Goal: Task Accomplishment & Management: Complete application form

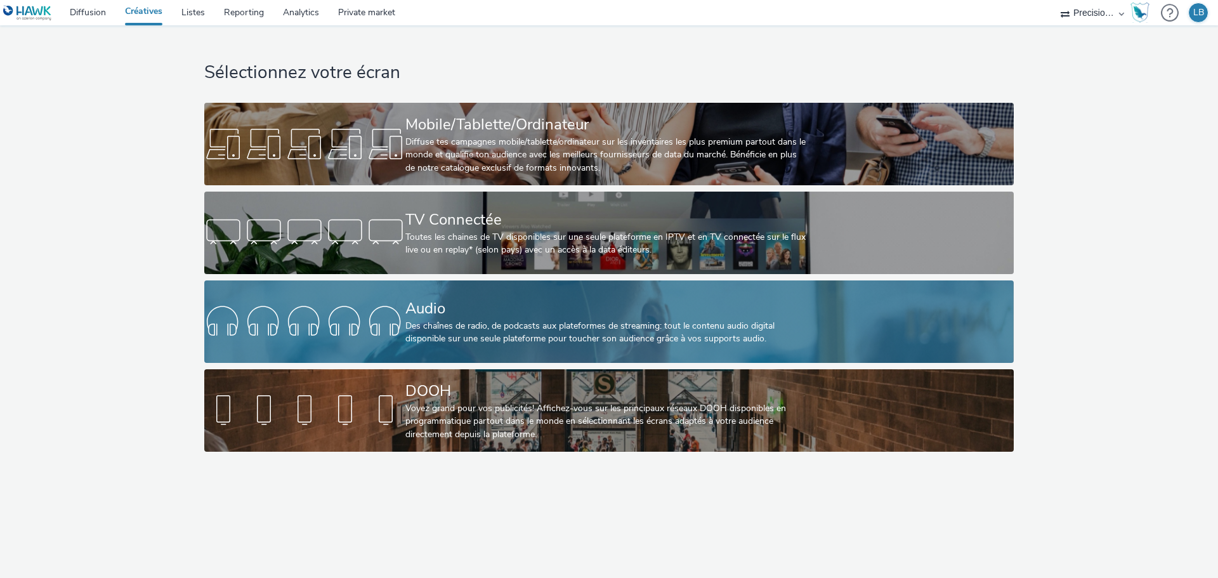
click at [566, 308] on div "Audio" at bounding box center [606, 308] width 402 height 22
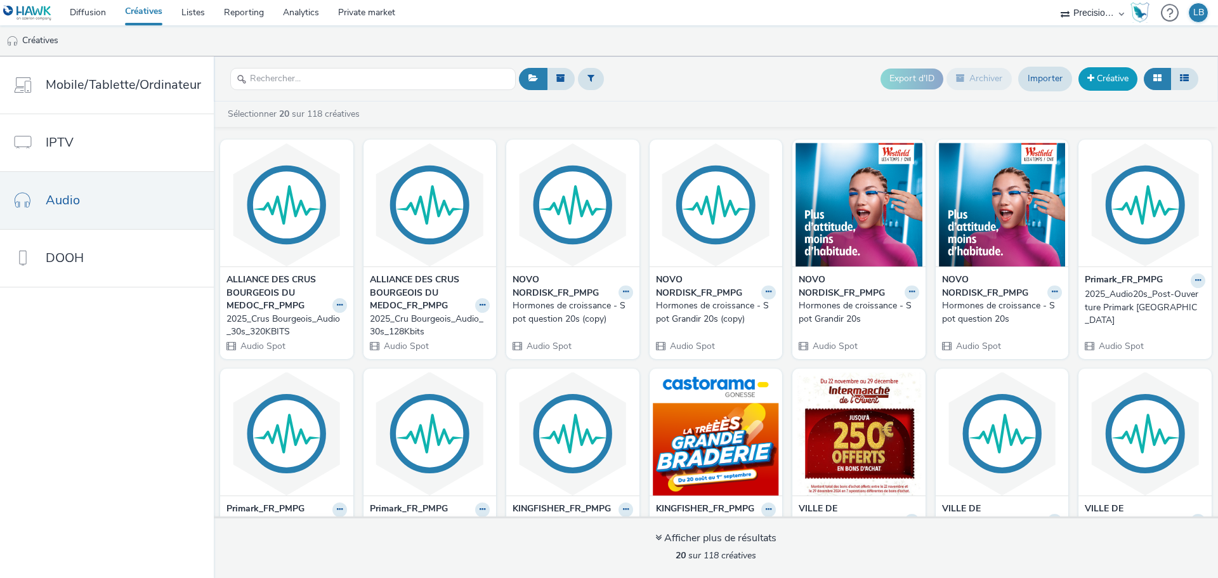
click at [1112, 77] on link "Créative" at bounding box center [1107, 78] width 59 height 23
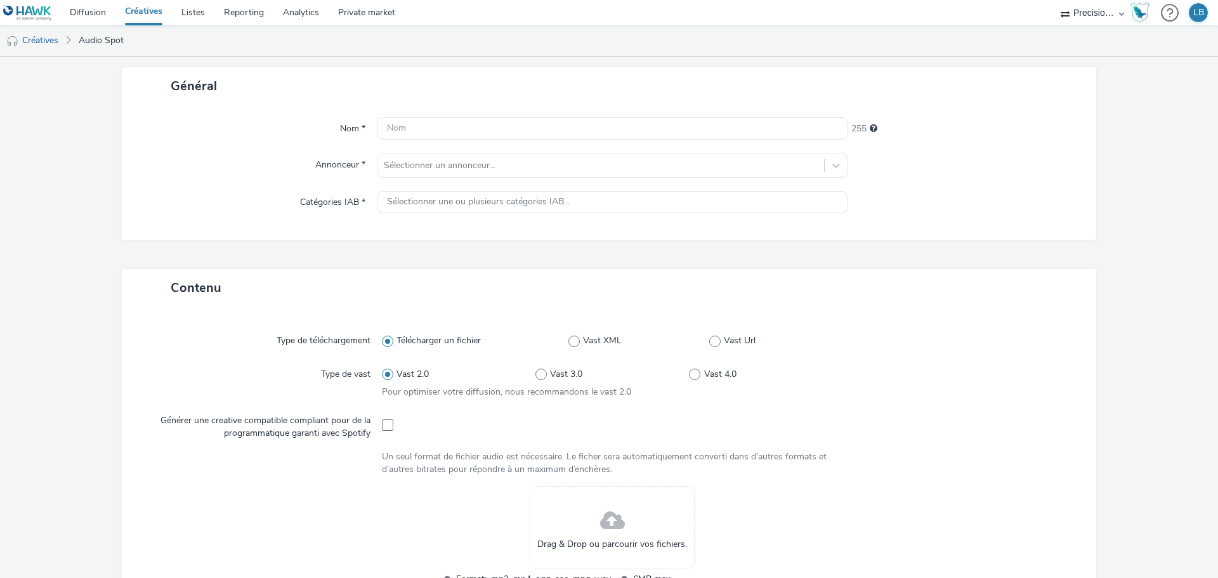
scroll to position [63, 0]
click at [490, 130] on input "text" at bounding box center [612, 131] width 471 height 22
drag, startPoint x: 420, startPoint y: 128, endPoint x: 562, endPoint y: 126, distance: 142.1
click at [562, 126] on input "2025_HARMONIE MUTUELLE" at bounding box center [612, 131] width 471 height 22
type input "2025_HM_Grand Ouest_Sept-Oct_Bretagne"
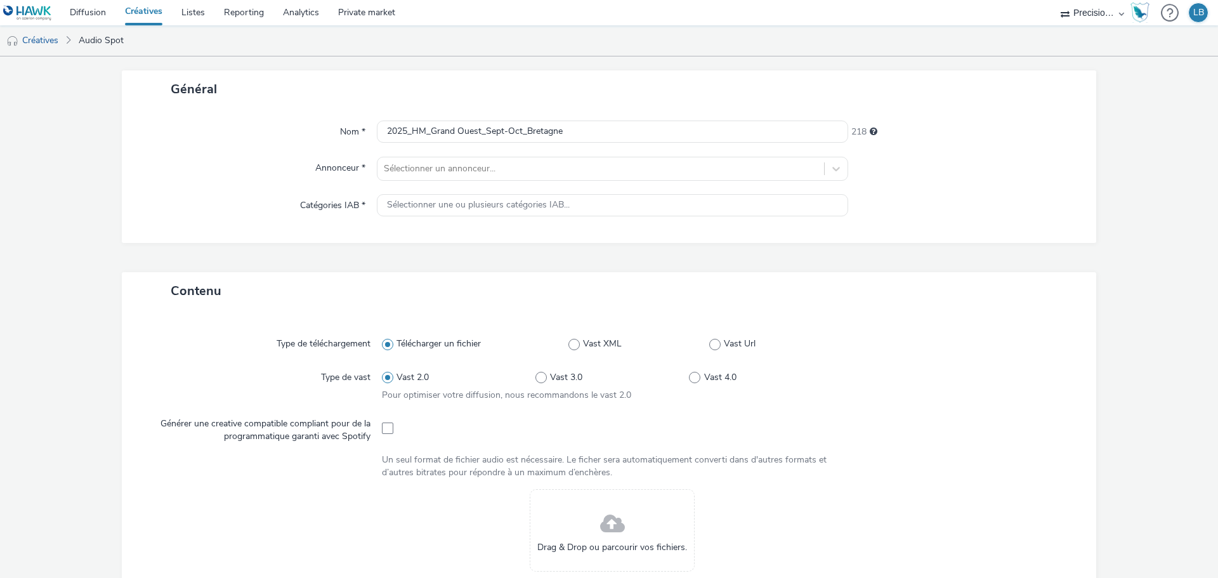
click at [551, 152] on div "Nom * 2025_HM_Grand Ouest_Sept-Oct_Bretagne 218 Annonceur * Sélectionner un ann…" at bounding box center [609, 175] width 974 height 135
click at [519, 166] on div at bounding box center [601, 168] width 434 height 15
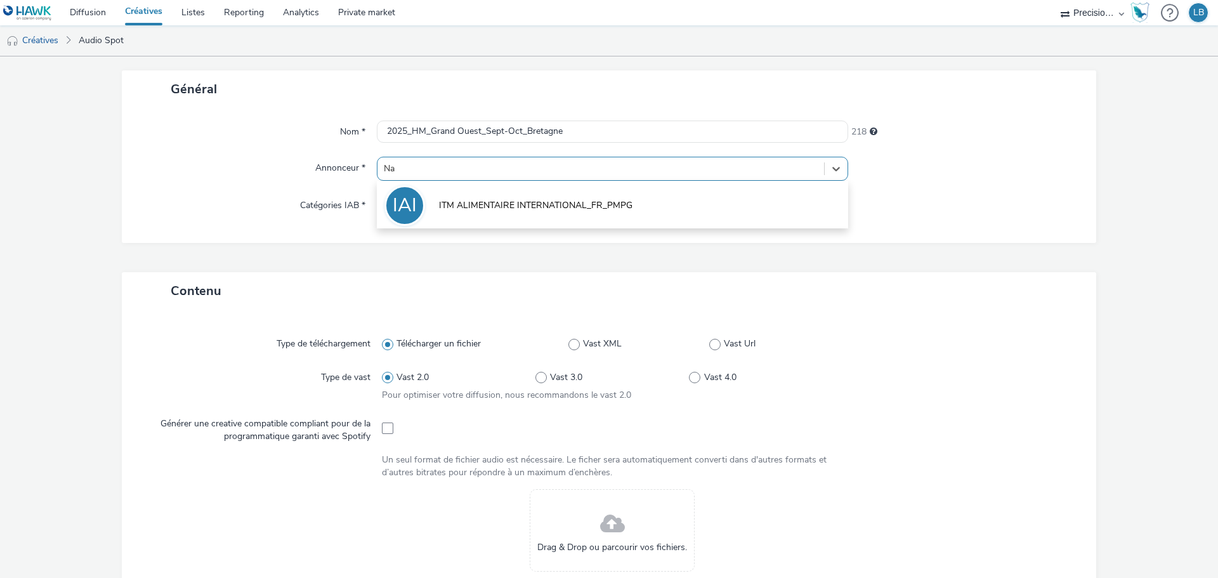
type input "N"
type input "Harmo"
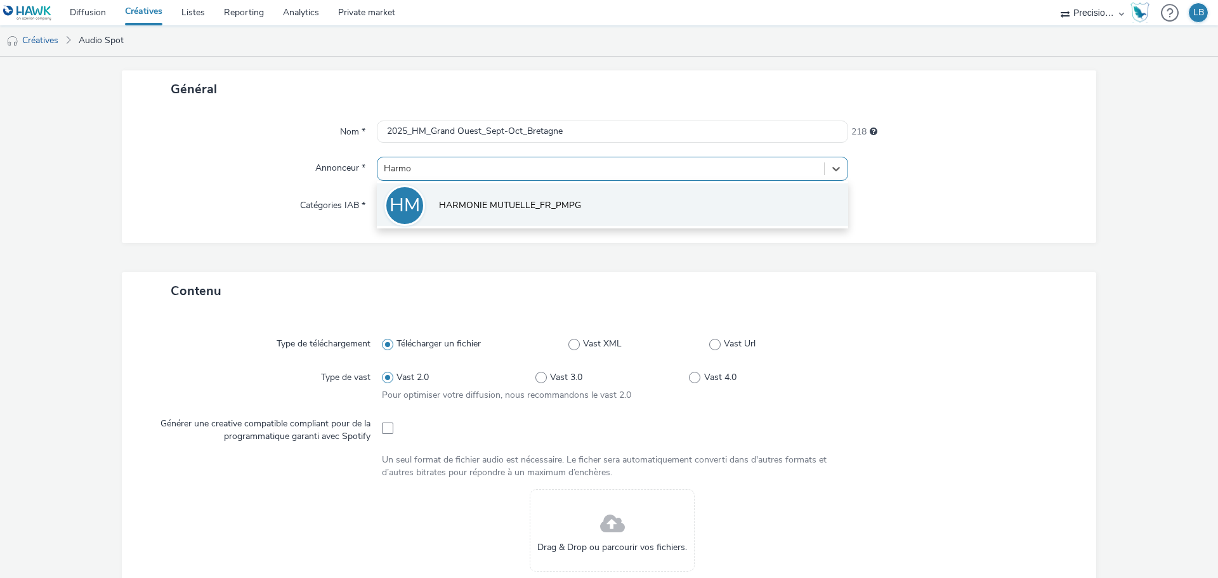
click at [521, 190] on li "HM HARMONIE MUTUELLE_FR_PMPG" at bounding box center [612, 204] width 471 height 42
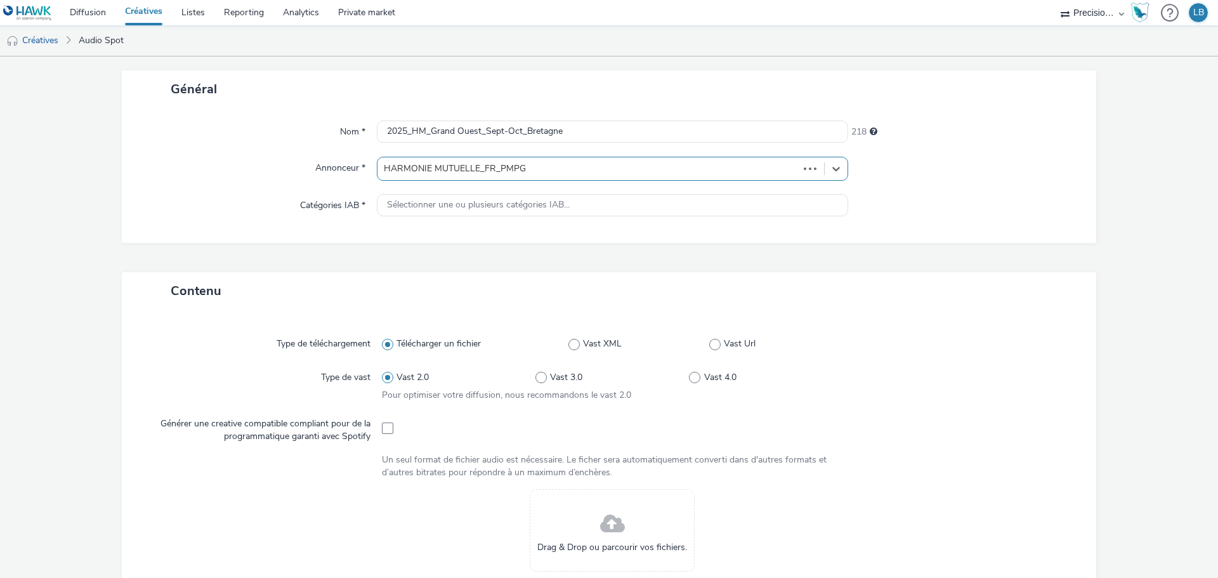
type input "[URL][DOMAIN_NAME]"
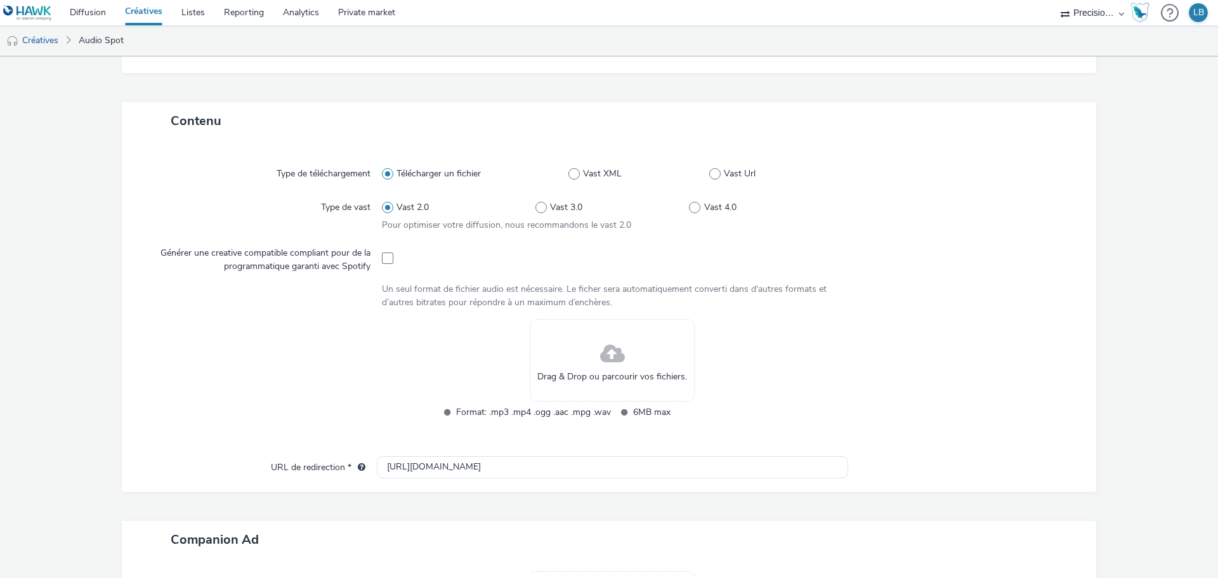
scroll to position [244, 0]
click at [600, 338] on span at bounding box center [612, 352] width 25 height 34
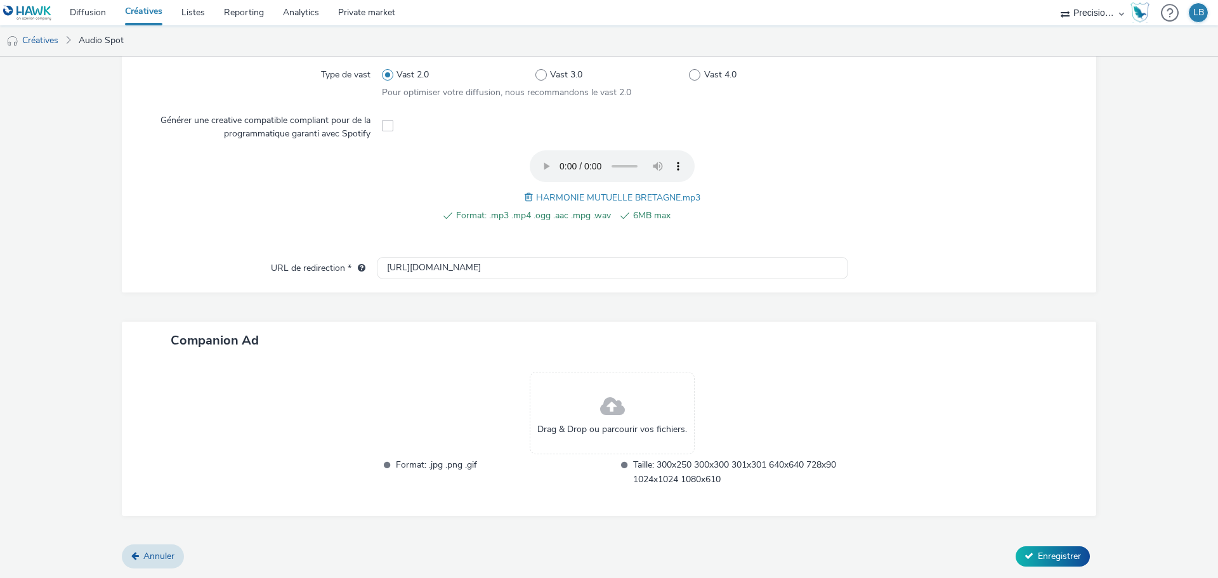
scroll to position [374, 0]
click at [519, 267] on input "[URL][DOMAIN_NAME]" at bounding box center [612, 268] width 471 height 22
paste input "s://[DOMAIN_NAME][URL]"
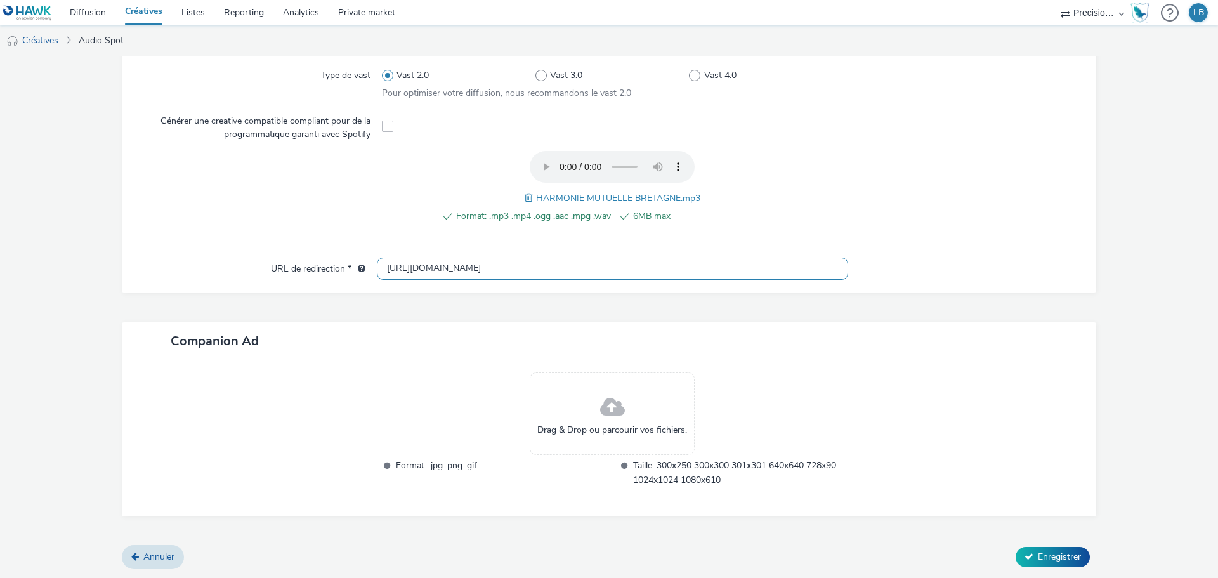
scroll to position [0, 887]
type input "[URL][DOMAIN_NAME]"
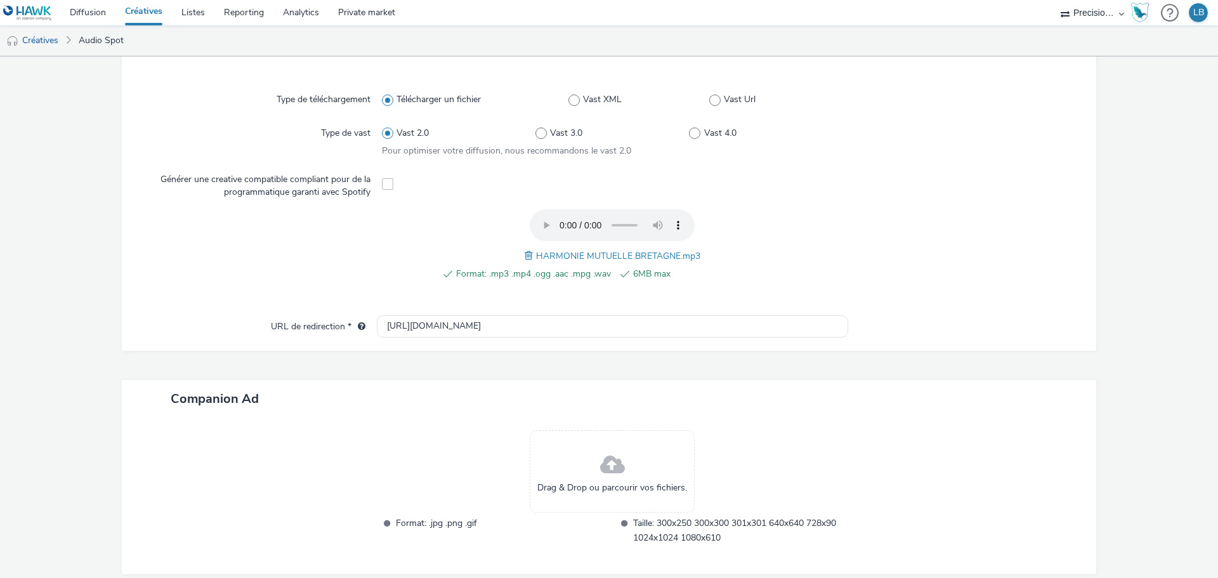
click at [941, 239] on form "Nouvelle créative Erreur undefined : undefined must be a valid URL Général Nom …" at bounding box center [609, 159] width 1218 height 953
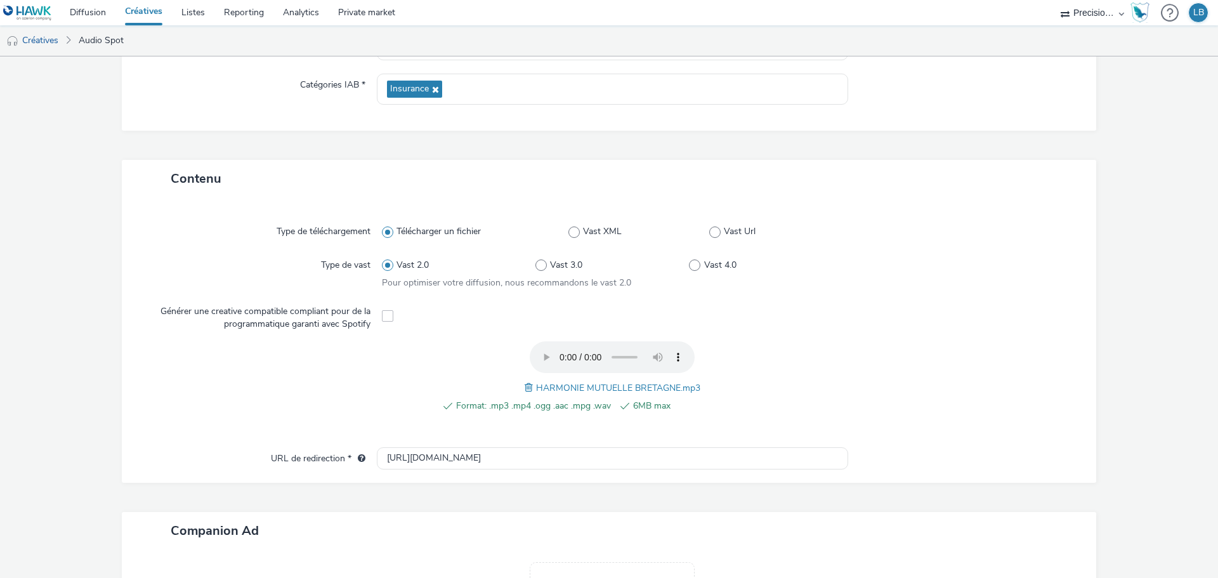
scroll to position [431, 0]
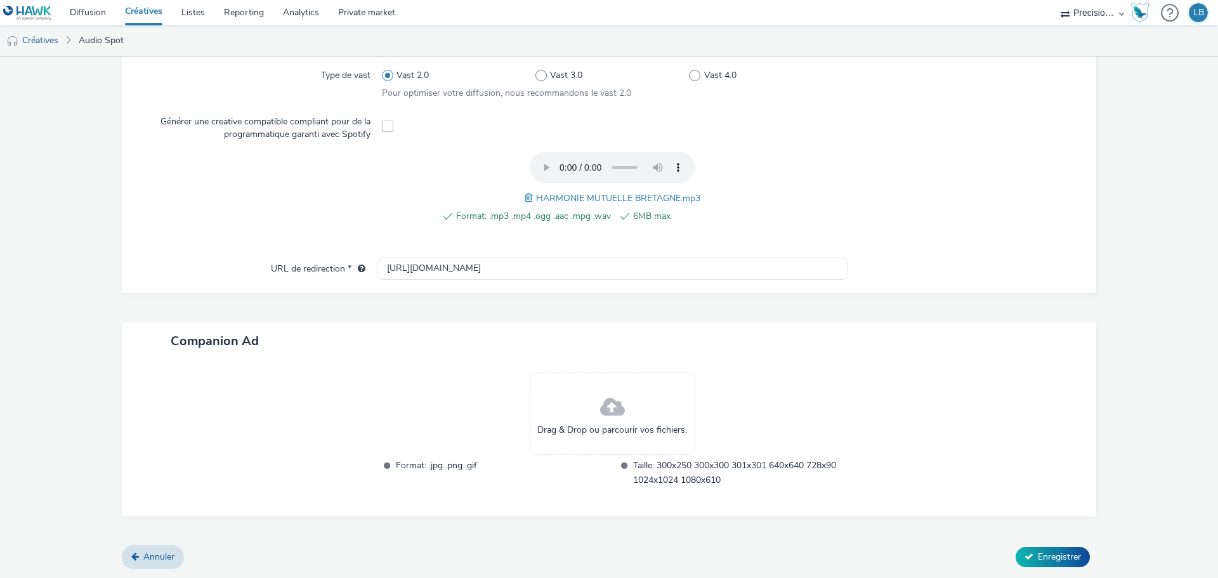
click at [984, 245] on div "Type de téléchargement Télécharger un fichier Vast XML Vast Url Type de vast Va…" at bounding box center [608, 138] width 949 height 237
click at [1040, 554] on span "Enregistrer" at bounding box center [1058, 556] width 43 height 12
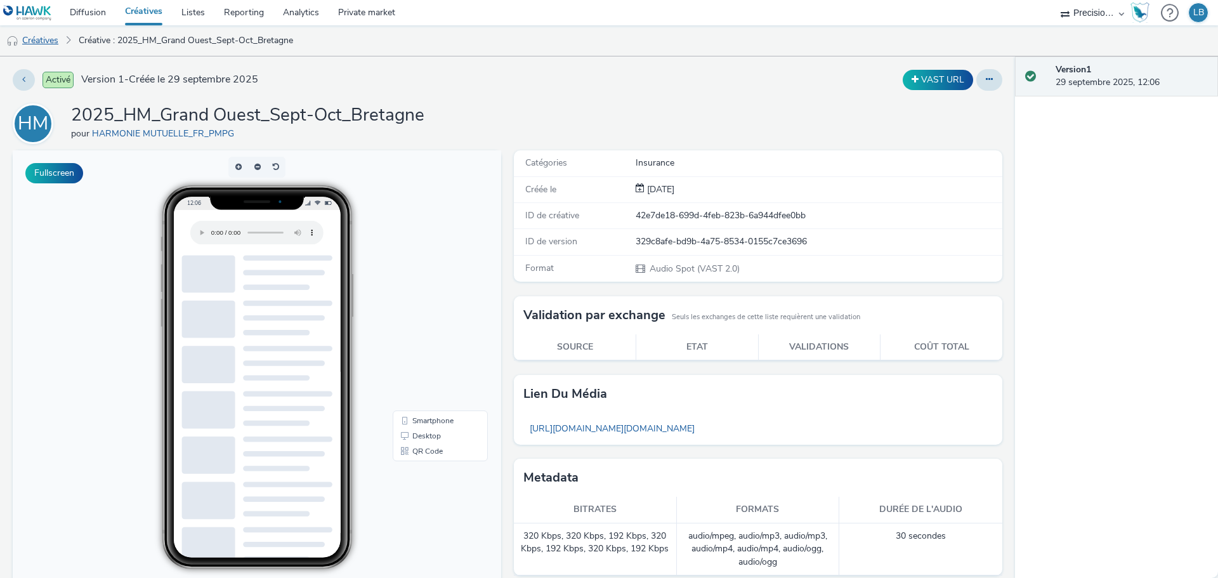
click at [46, 40] on link "Créatives" at bounding box center [32, 40] width 65 height 30
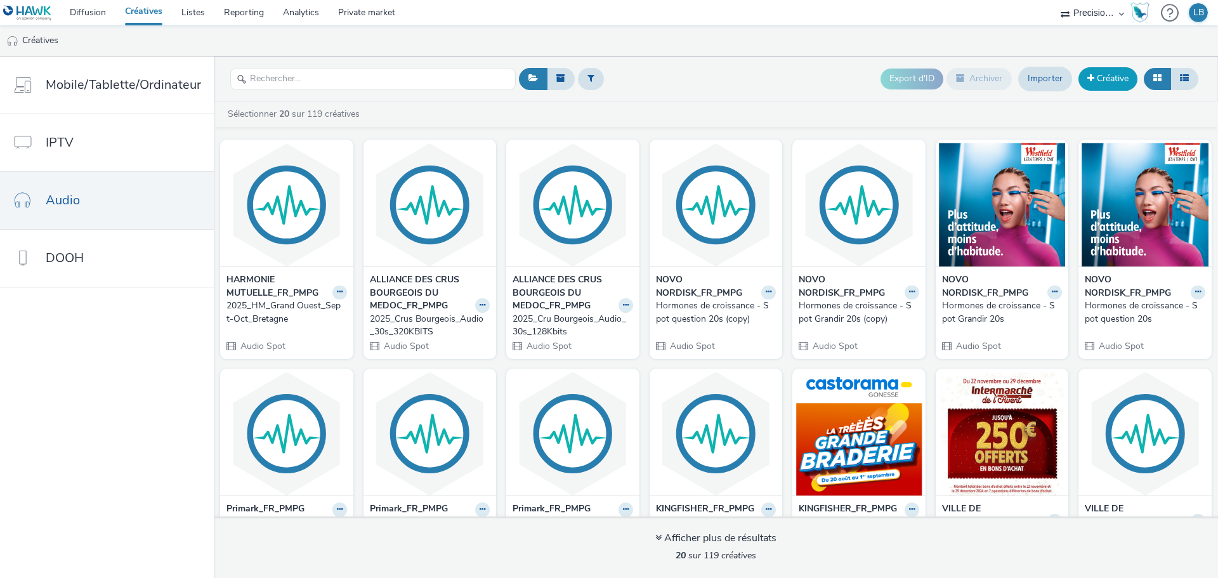
click at [1108, 75] on link "Créative" at bounding box center [1107, 78] width 59 height 23
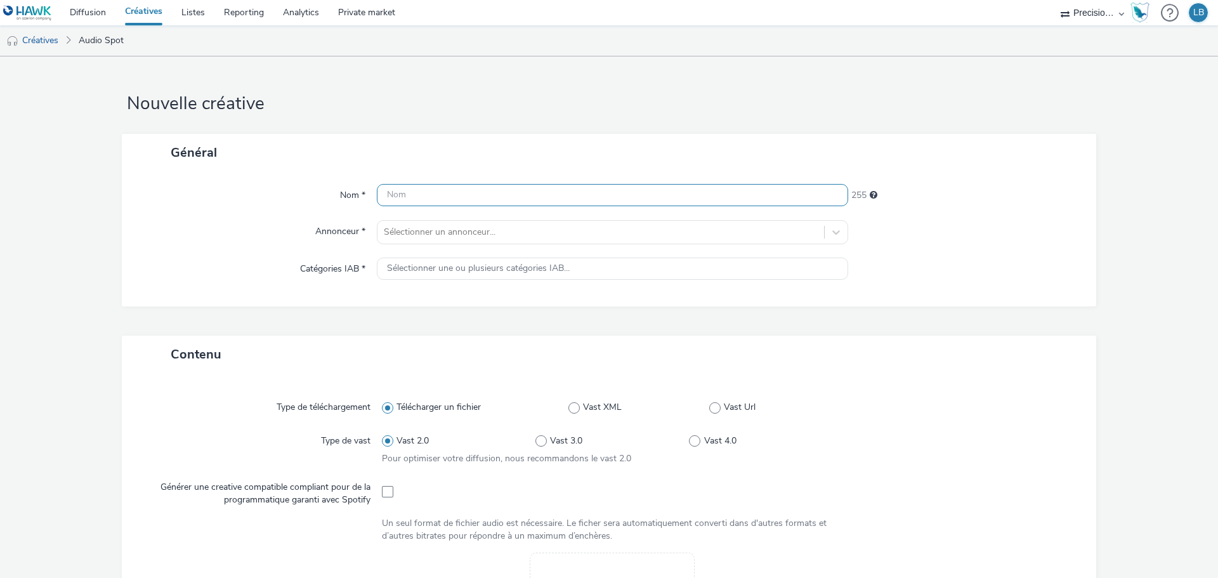
click at [611, 200] on input "text" at bounding box center [612, 195] width 471 height 22
type input "2025_HM_Grand Ouest_Normandie"
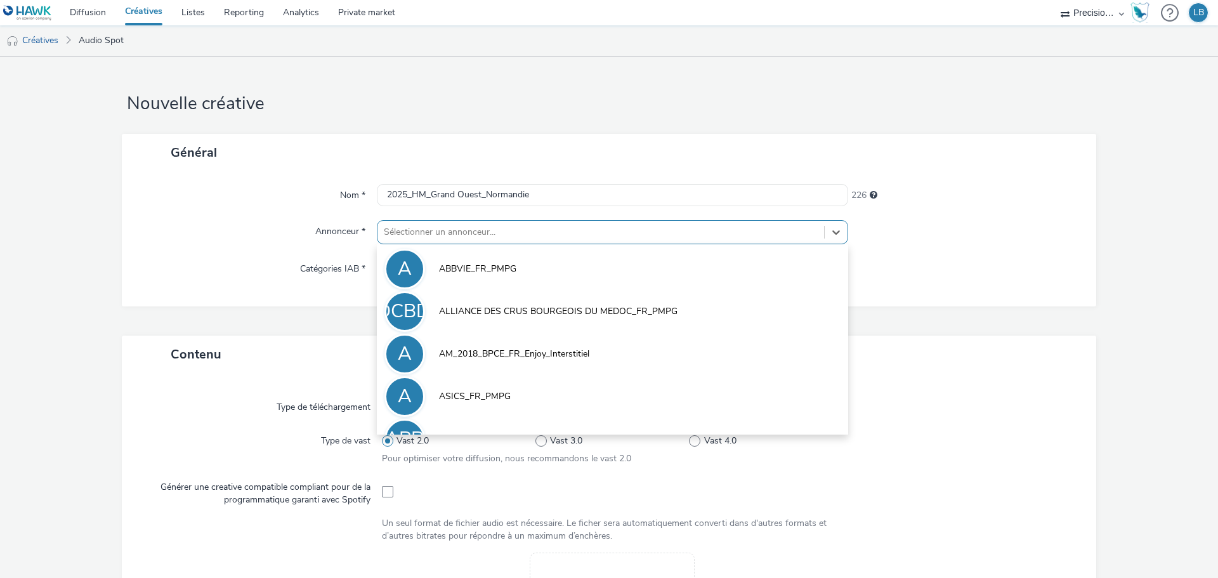
click at [778, 224] on div at bounding box center [601, 231] width 434 height 15
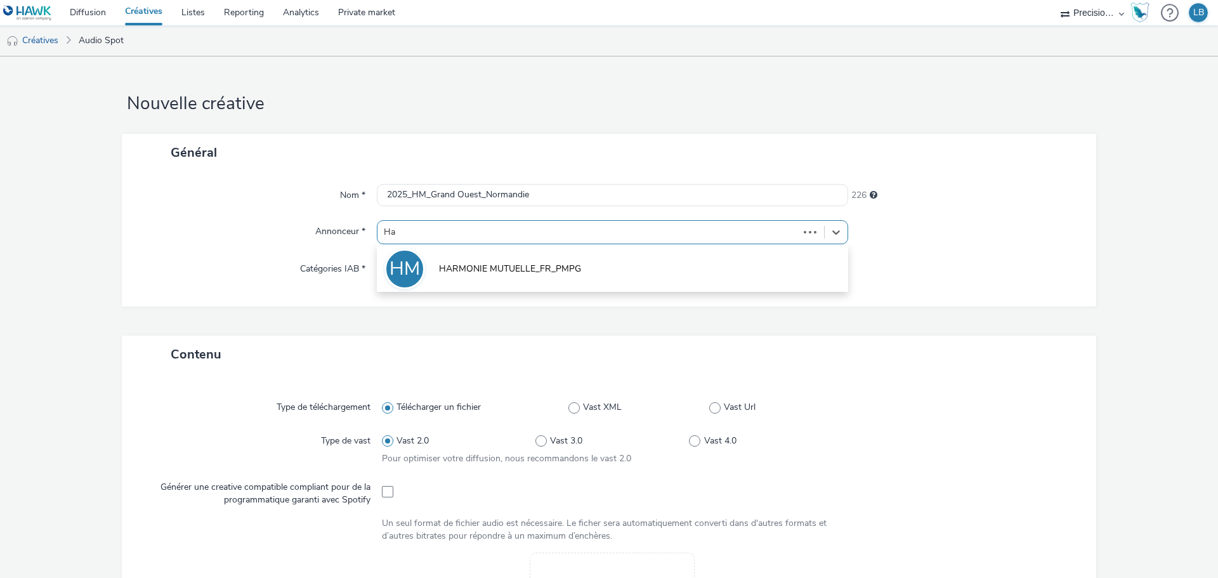
type input "Har"
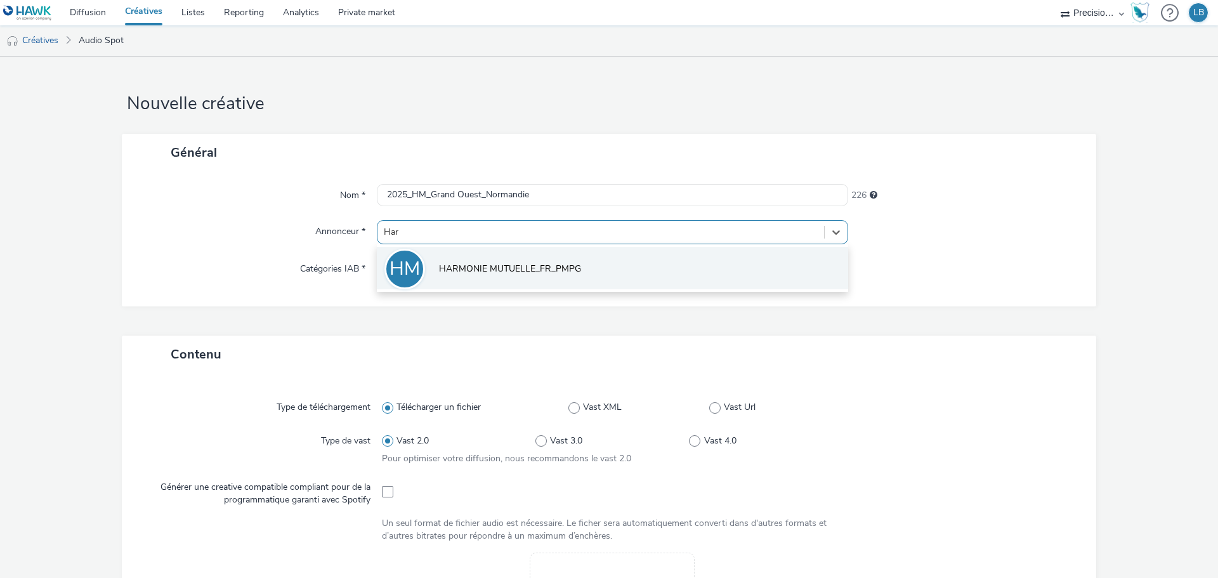
click at [562, 278] on li "HM HARMONIE MUTUELLE_FR_PMPG" at bounding box center [612, 268] width 471 height 42
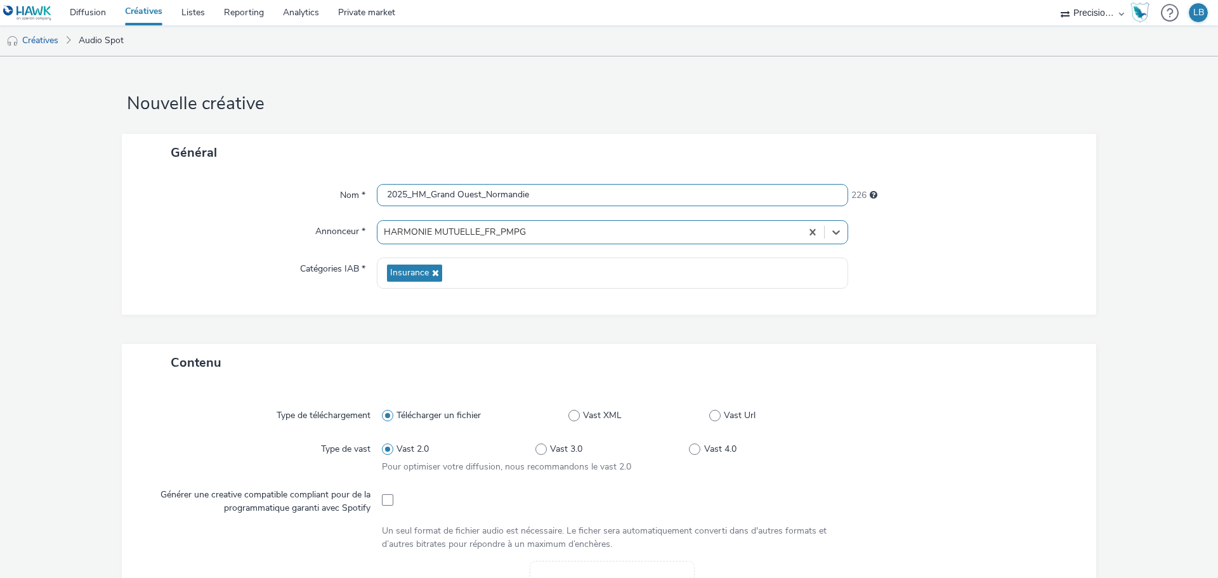
click at [542, 200] on input "2025_HM_Grand Ouest_Normandie" at bounding box center [612, 195] width 471 height 22
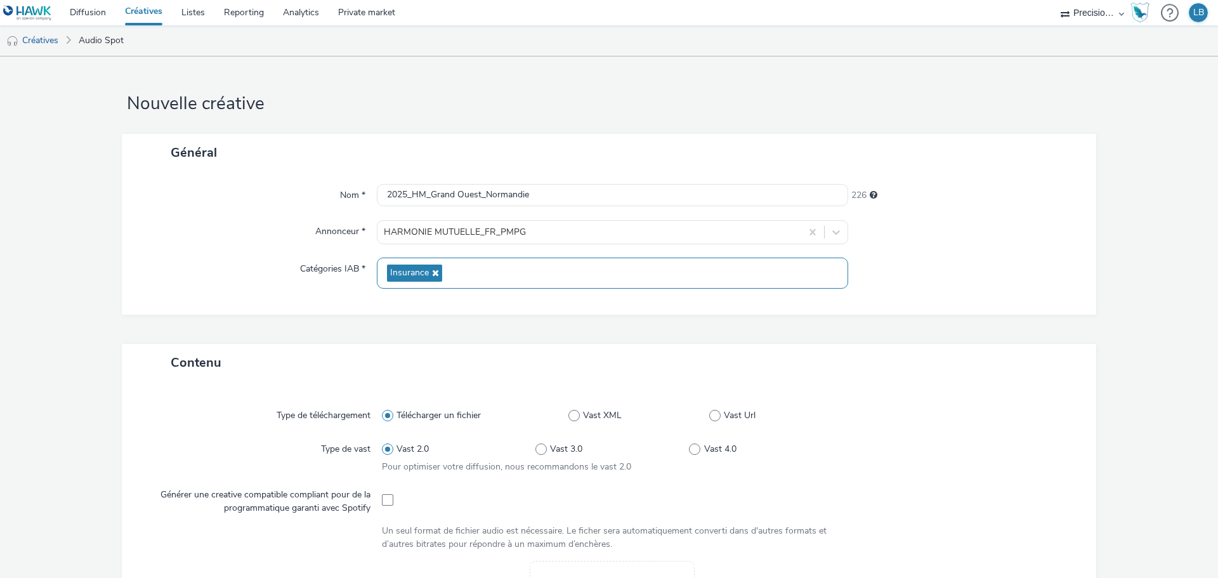
click at [488, 271] on div "Insurance" at bounding box center [612, 272] width 471 height 31
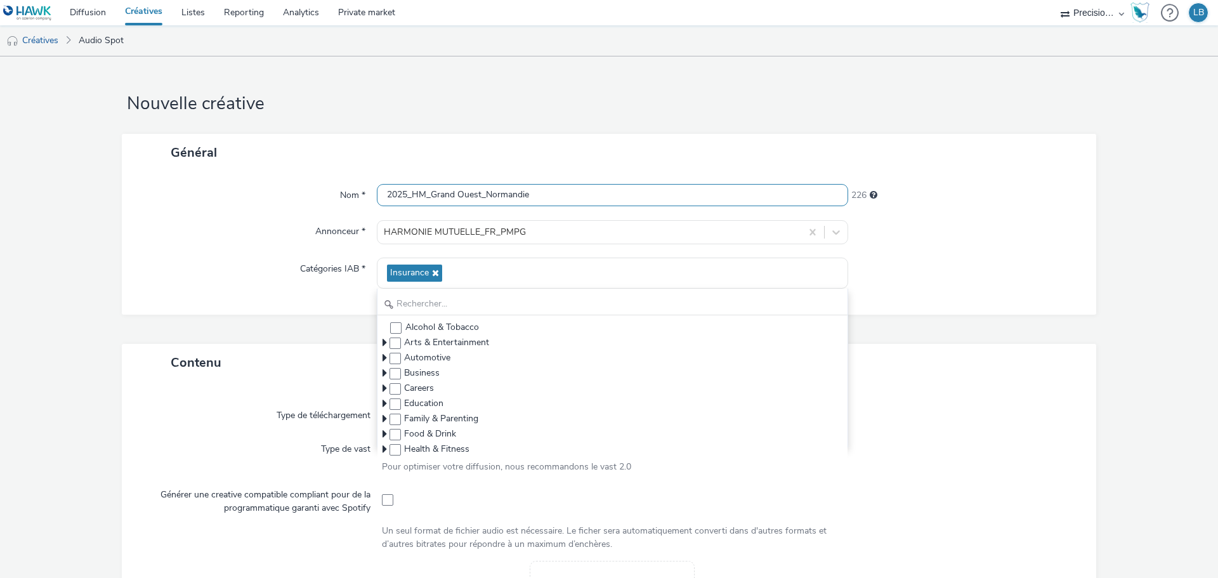
click at [481, 196] on input "2025_HM_Grand Ouest_Normandie" at bounding box center [612, 195] width 471 height 22
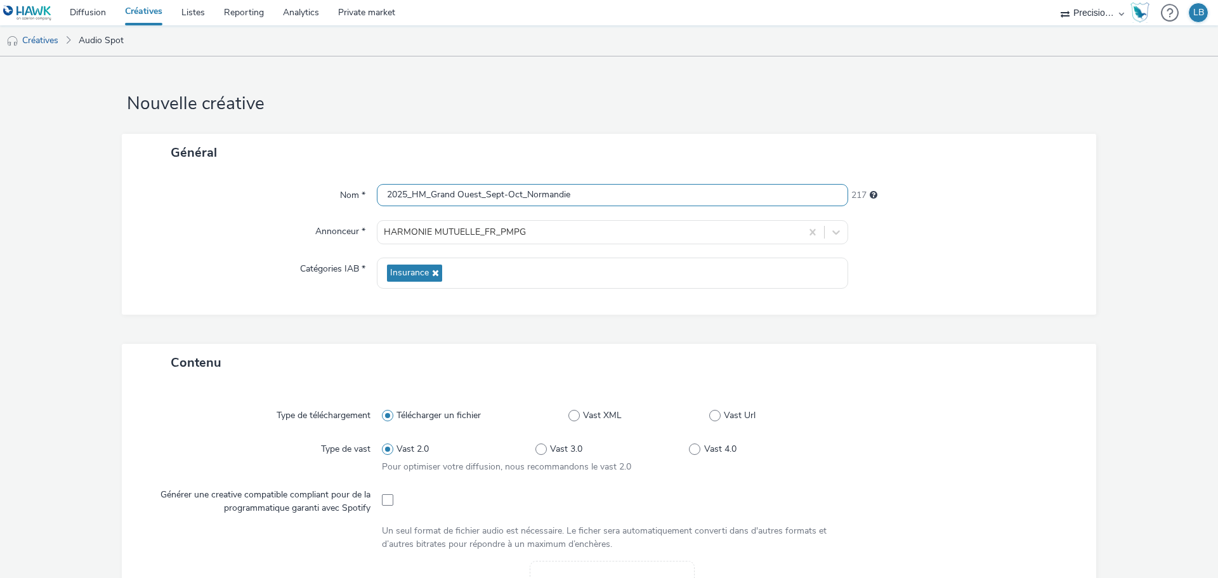
type input "2025_HM_Grand Ouest_Sept-Oct_Normandie"
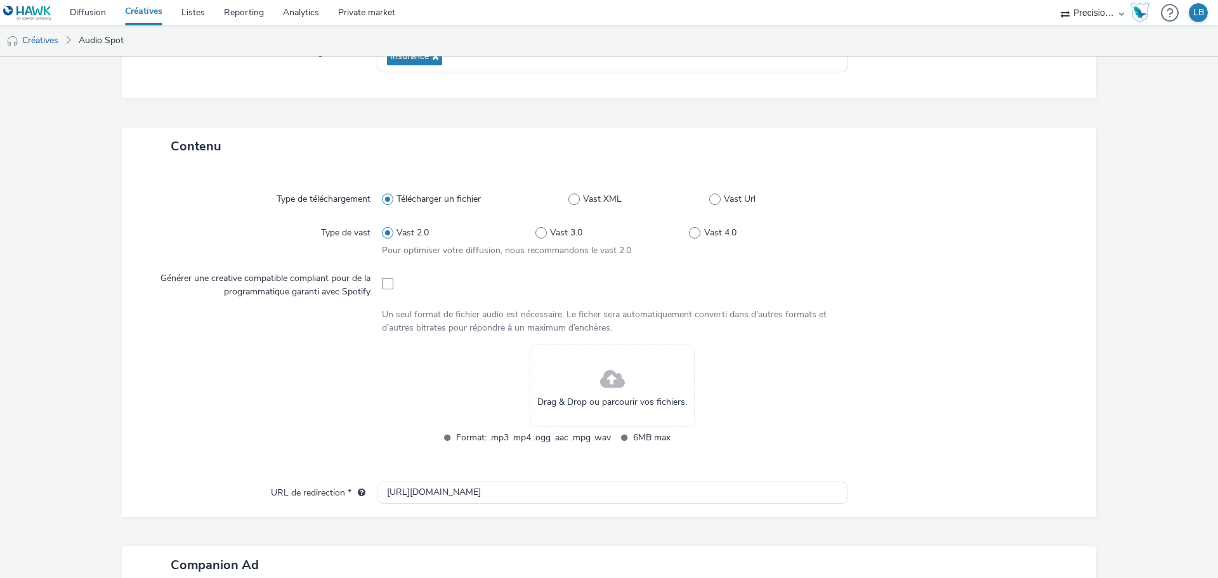
scroll to position [368, 0]
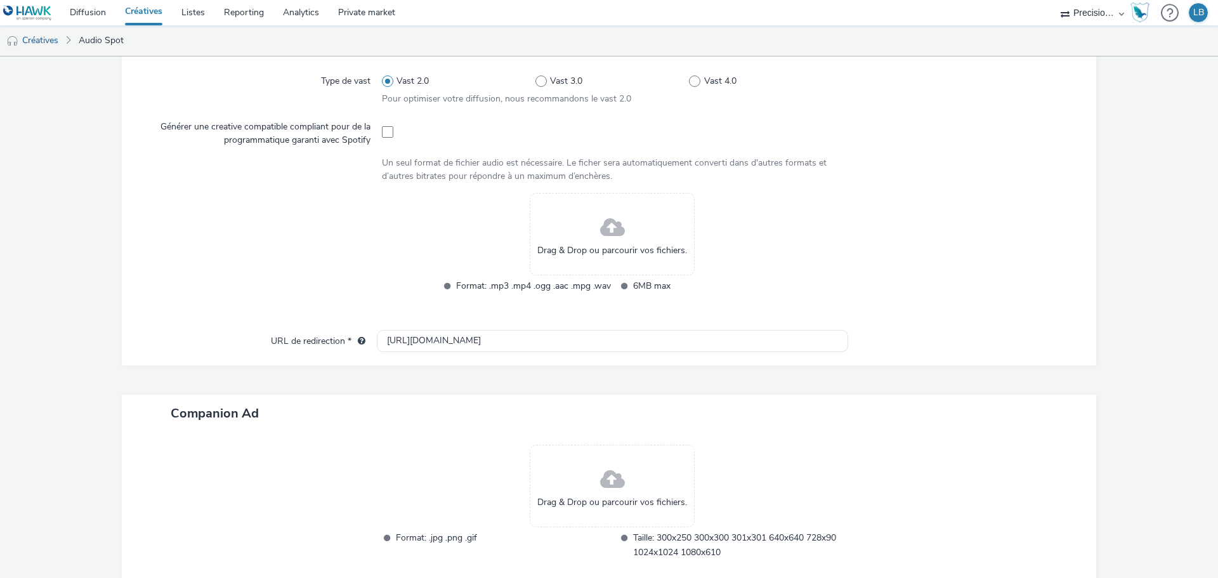
click at [600, 230] on span at bounding box center [612, 228] width 25 height 34
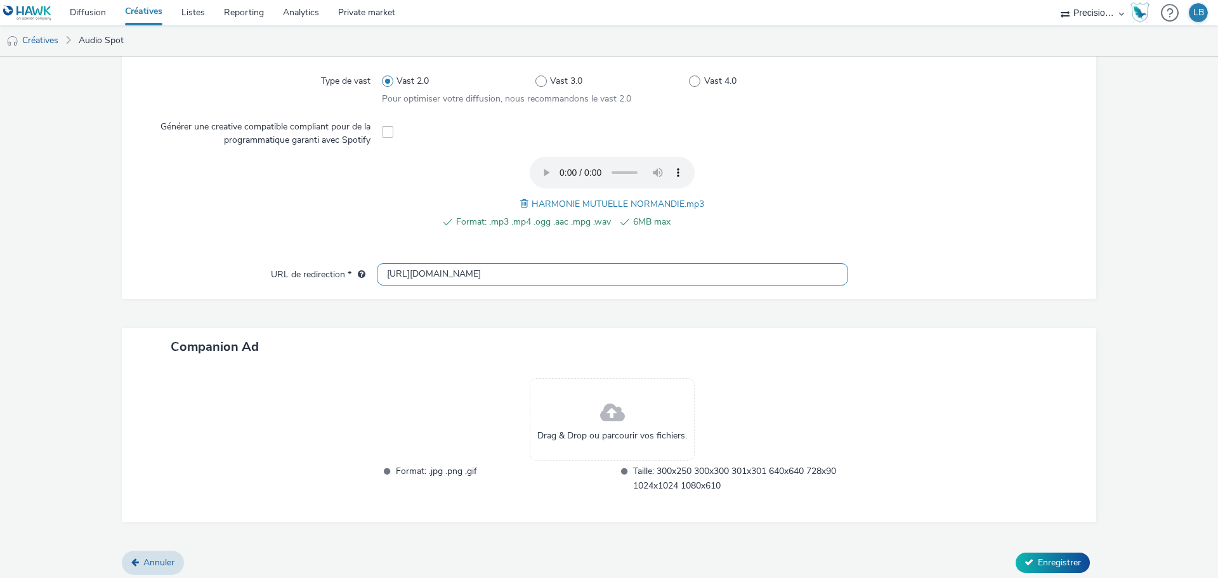
click at [487, 273] on input "[URL][DOMAIN_NAME]" at bounding box center [612, 274] width 471 height 22
click at [488, 274] on input "[URL][DOMAIN_NAME]" at bounding box center [612, 274] width 471 height 22
click at [489, 274] on input "[URL][DOMAIN_NAME]" at bounding box center [612, 274] width 471 height 22
click at [490, 274] on input "[URL][DOMAIN_NAME]" at bounding box center [612, 274] width 471 height 22
paste input "s://[DOMAIN_NAME][URL]"
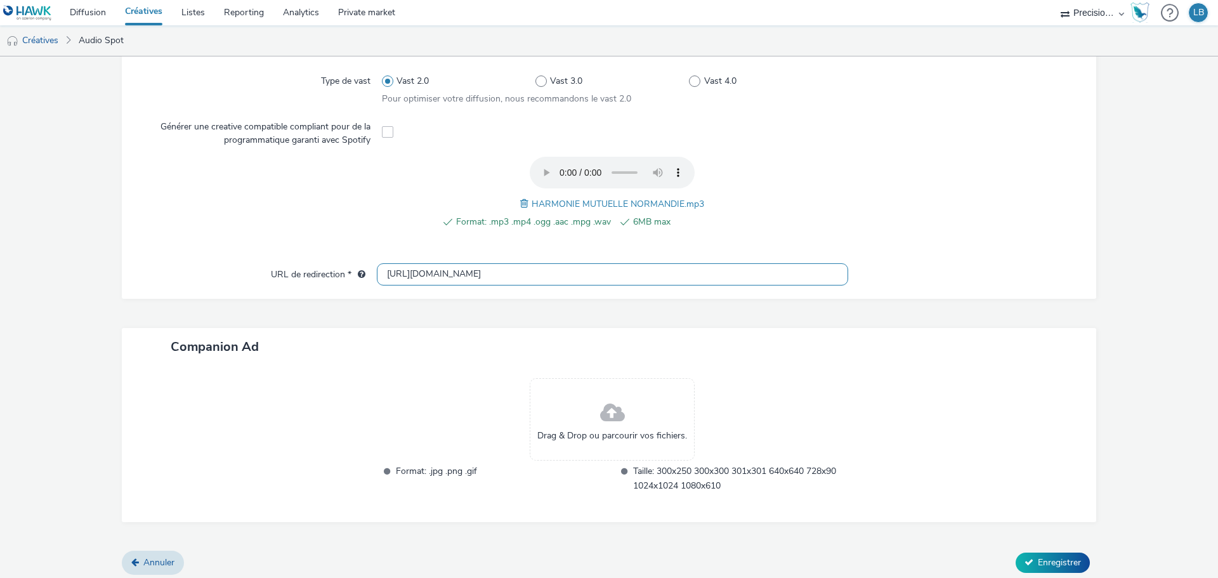
scroll to position [0, 894]
type input "[URL][DOMAIN_NAME]"
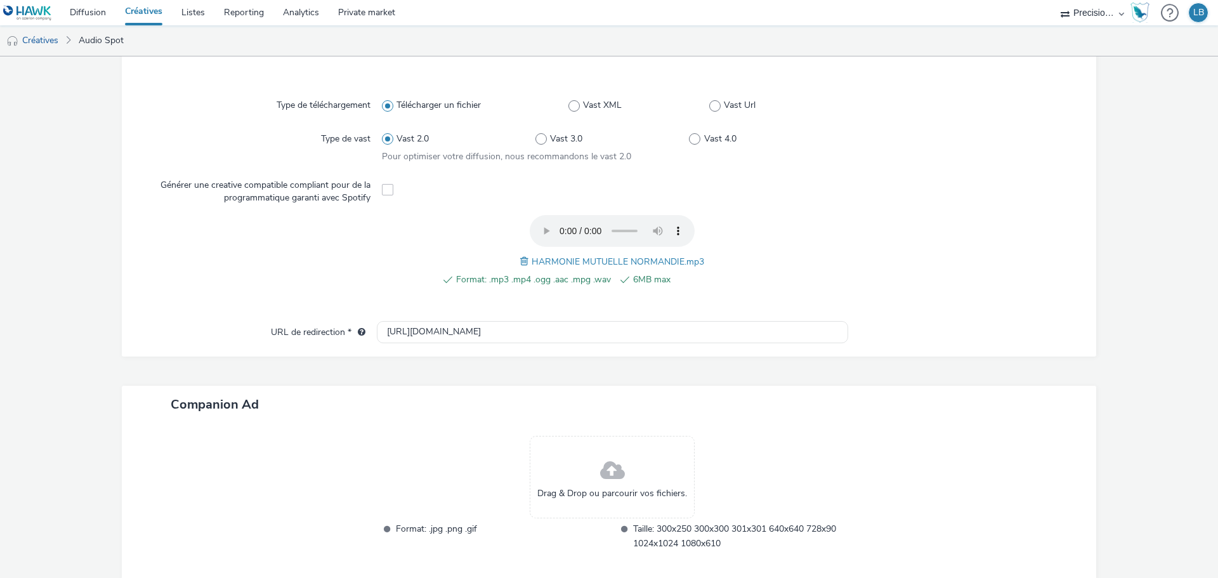
click at [902, 227] on form "Nouvelle créative Erreur undefined : undefined must be a valid URL Général Nom …" at bounding box center [609, 165] width 1218 height 953
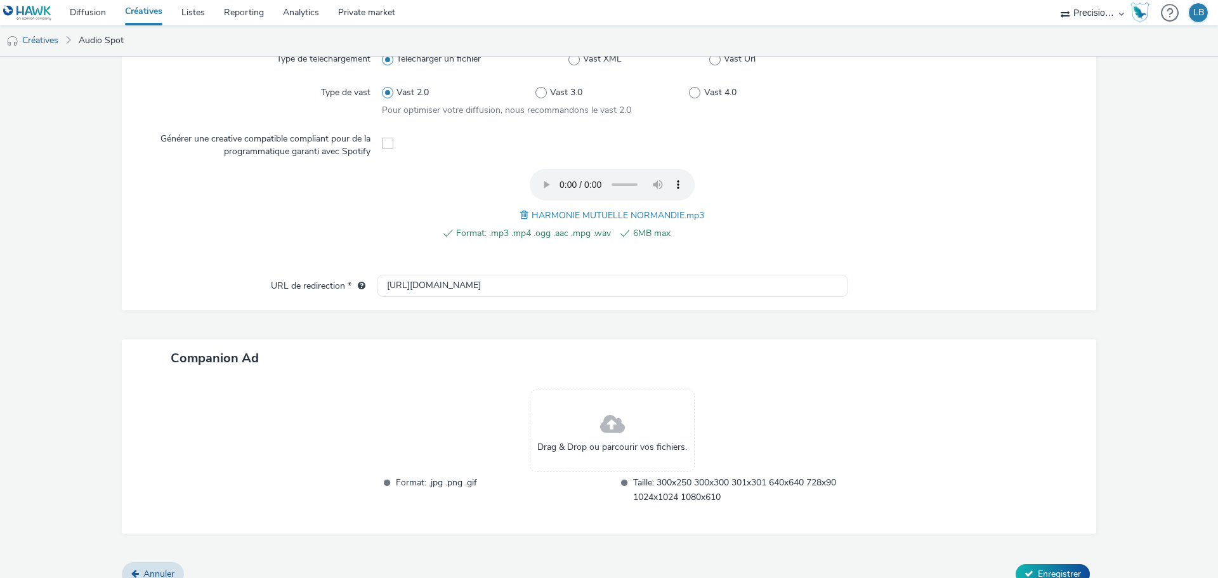
scroll to position [431, 0]
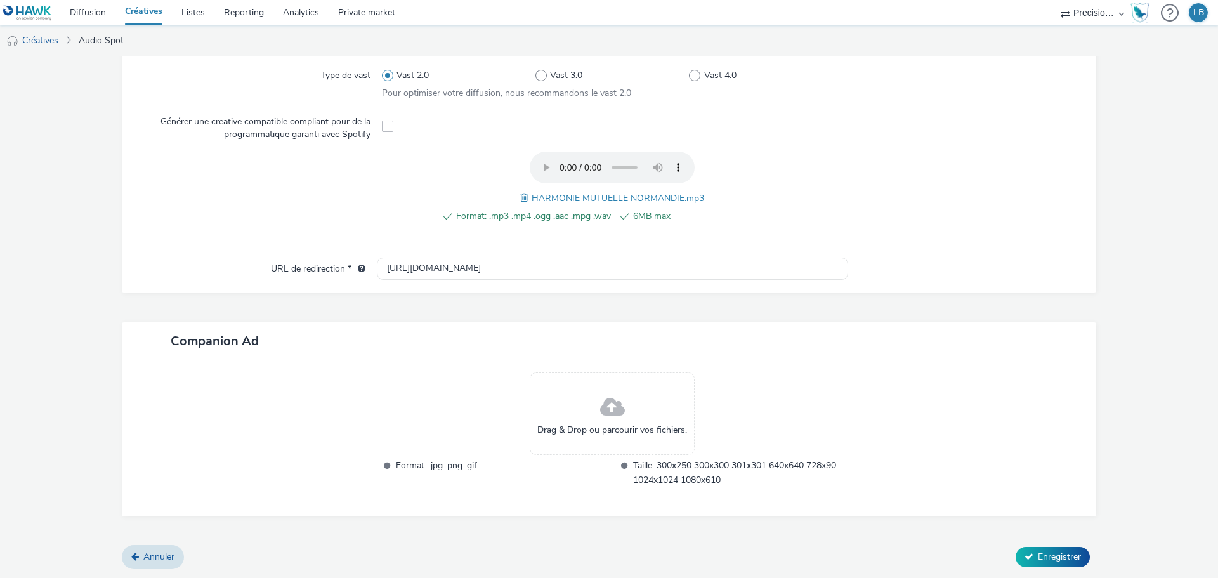
click at [958, 223] on div at bounding box center [958, 195] width 231 height 86
click at [903, 386] on div at bounding box center [966, 437] width 236 height 131
click at [1026, 555] on button "Enregistrer" at bounding box center [1052, 557] width 74 height 20
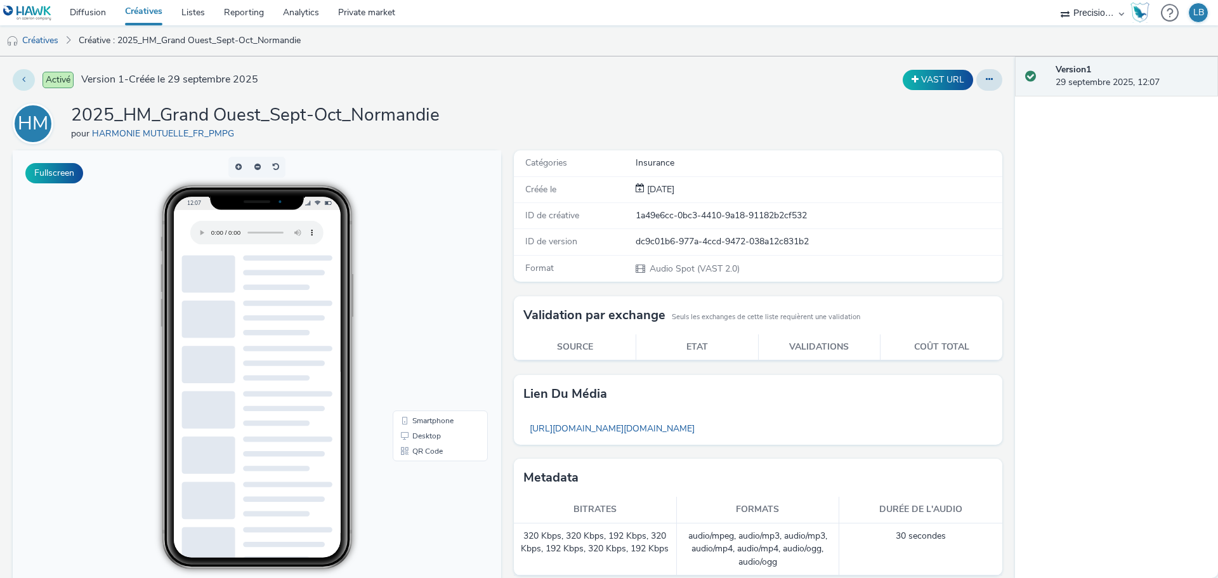
click at [30, 79] on button at bounding box center [24, 80] width 22 height 22
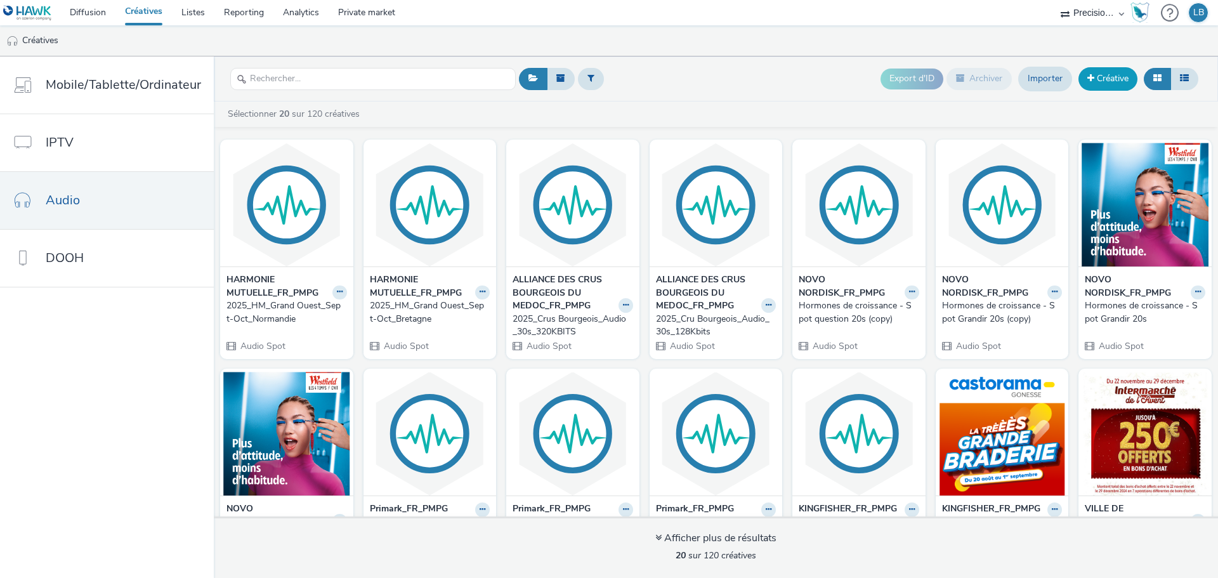
click at [1108, 74] on link "Créative" at bounding box center [1107, 78] width 59 height 23
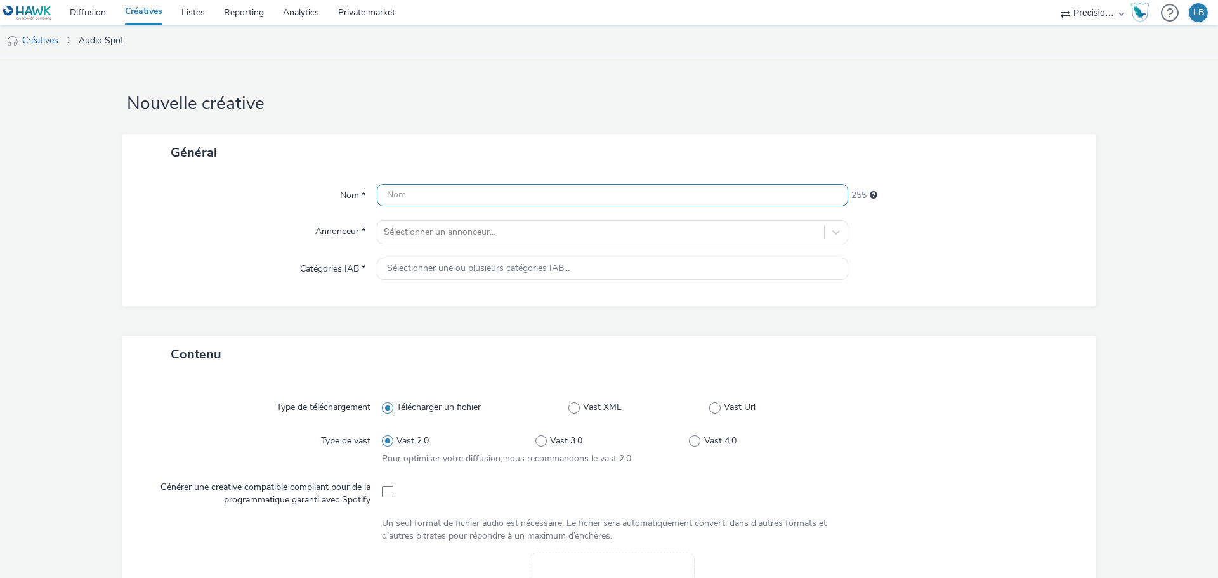
drag, startPoint x: 535, startPoint y: 196, endPoint x: 549, endPoint y: 180, distance: 21.1
click at [536, 195] on input "text" at bounding box center [612, 195] width 471 height 22
type input "2025_HM_Grand Ouest_Sept-Oct_PDLL"
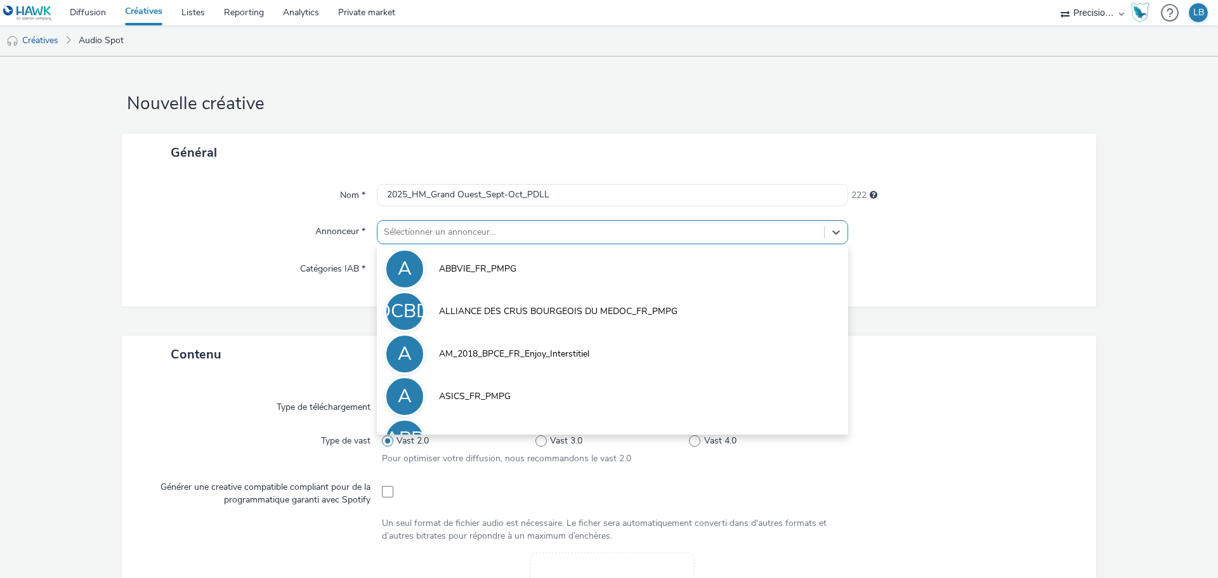
click at [634, 228] on div at bounding box center [601, 231] width 434 height 15
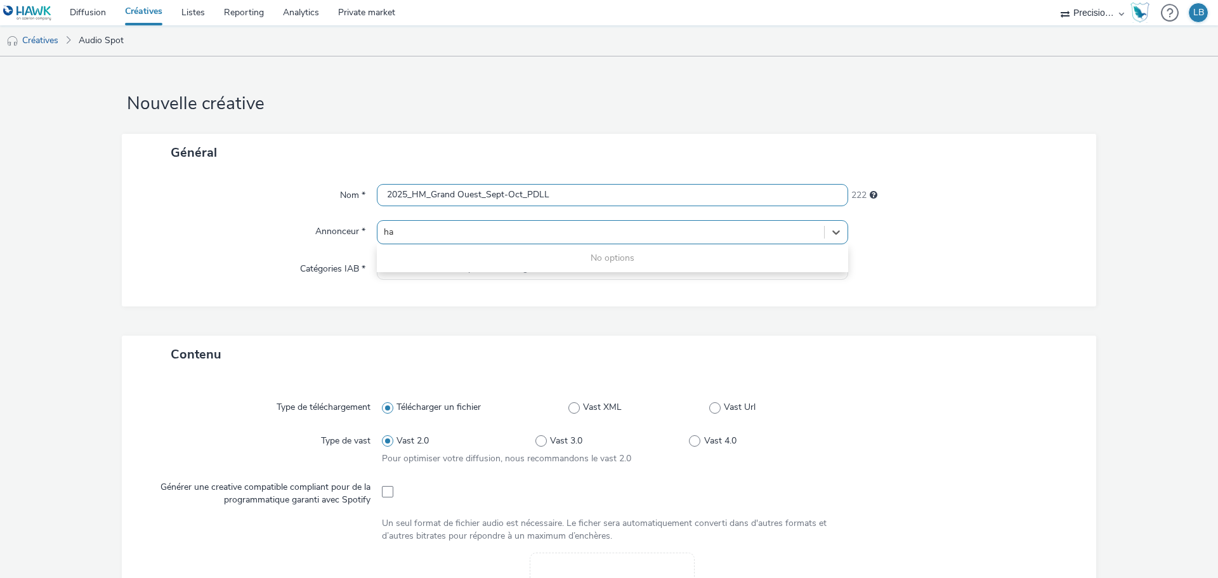
type input "har"
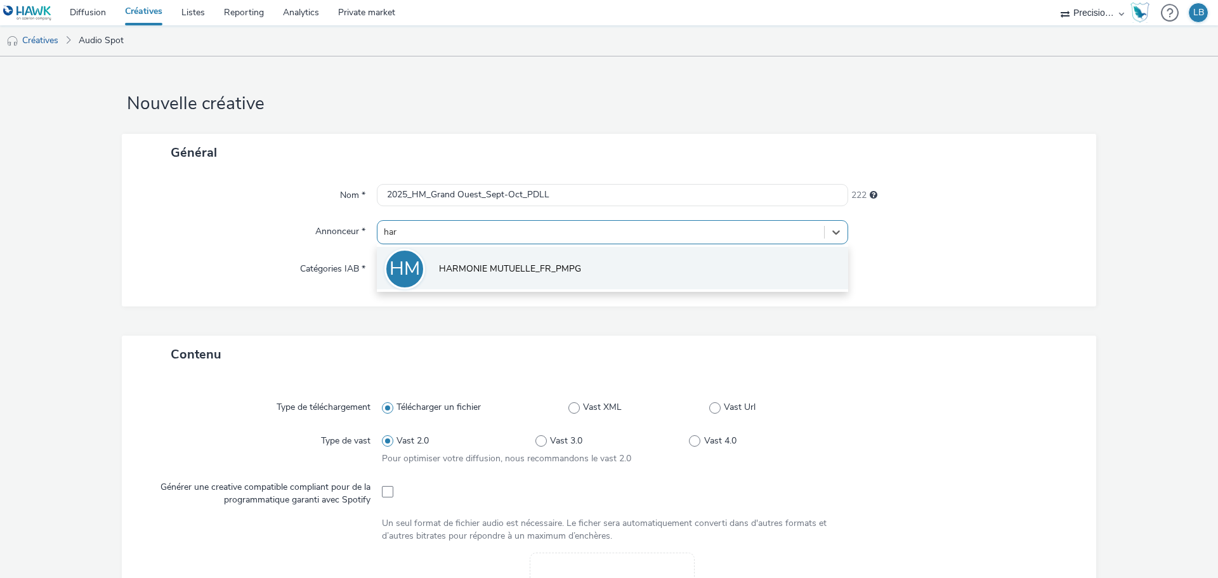
click at [604, 268] on li "HM HARMONIE MUTUELLE_FR_PMPG" at bounding box center [612, 268] width 471 height 42
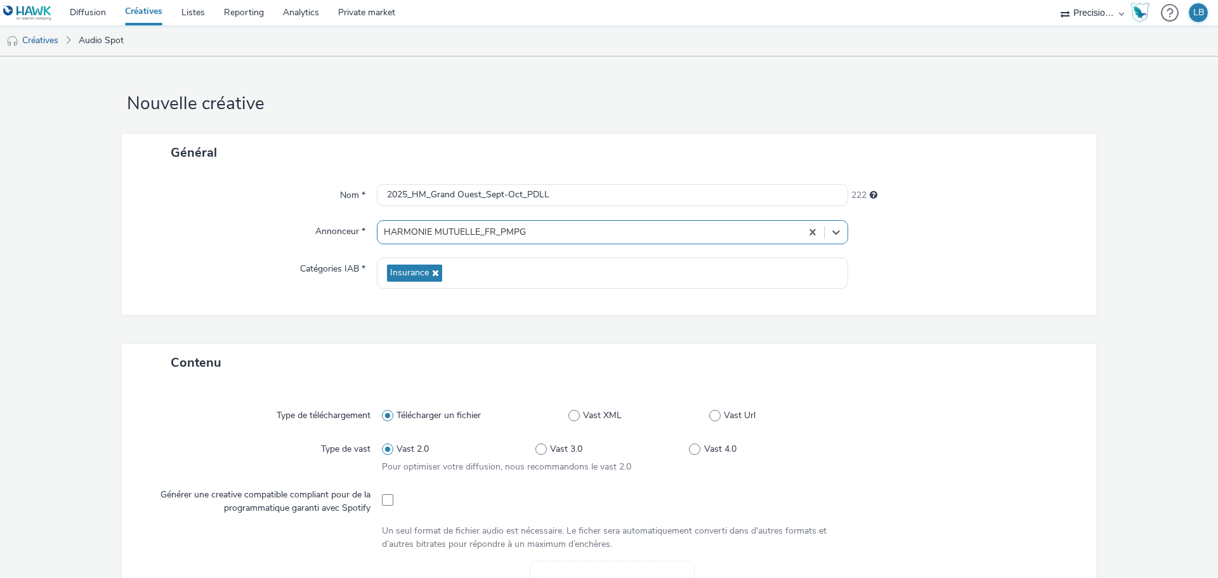
scroll to position [190, 0]
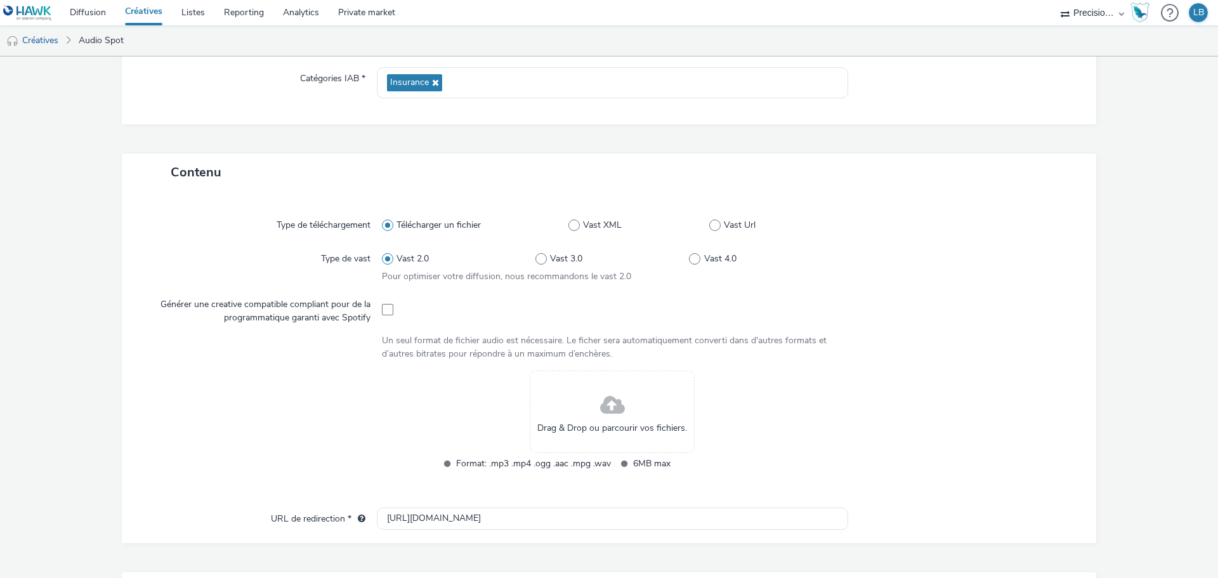
click at [624, 405] on div "Drag & Drop ou parcourir vos fichiers." at bounding box center [612, 411] width 165 height 82
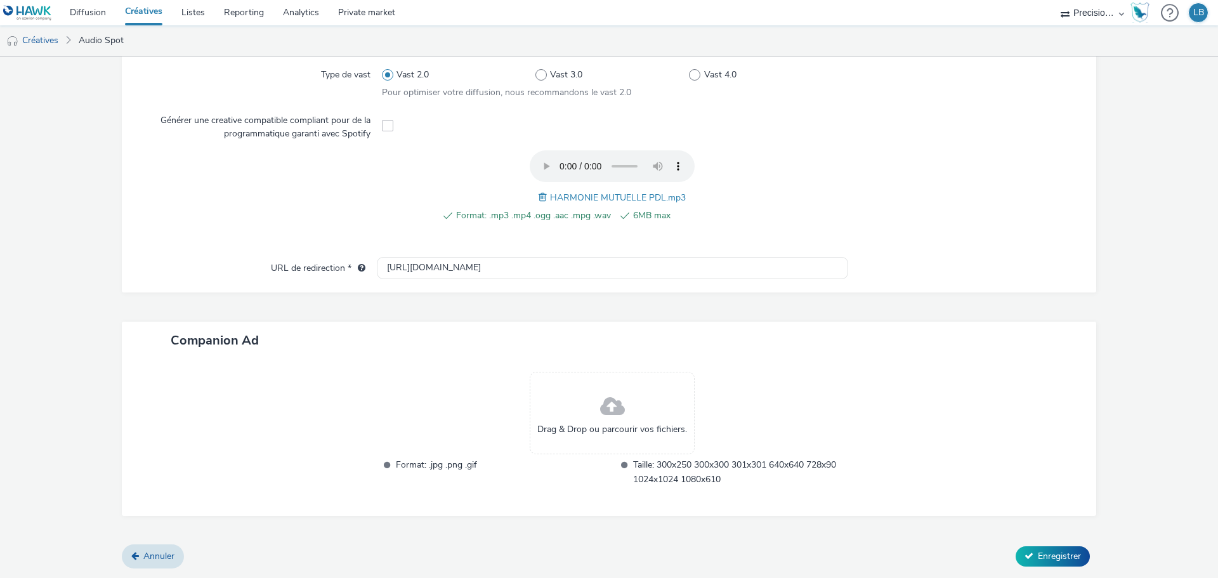
scroll to position [374, 0]
click at [479, 260] on input "[URL][DOMAIN_NAME]" at bounding box center [612, 268] width 471 height 22
click at [479, 263] on input "[URL][DOMAIN_NAME]" at bounding box center [612, 268] width 471 height 22
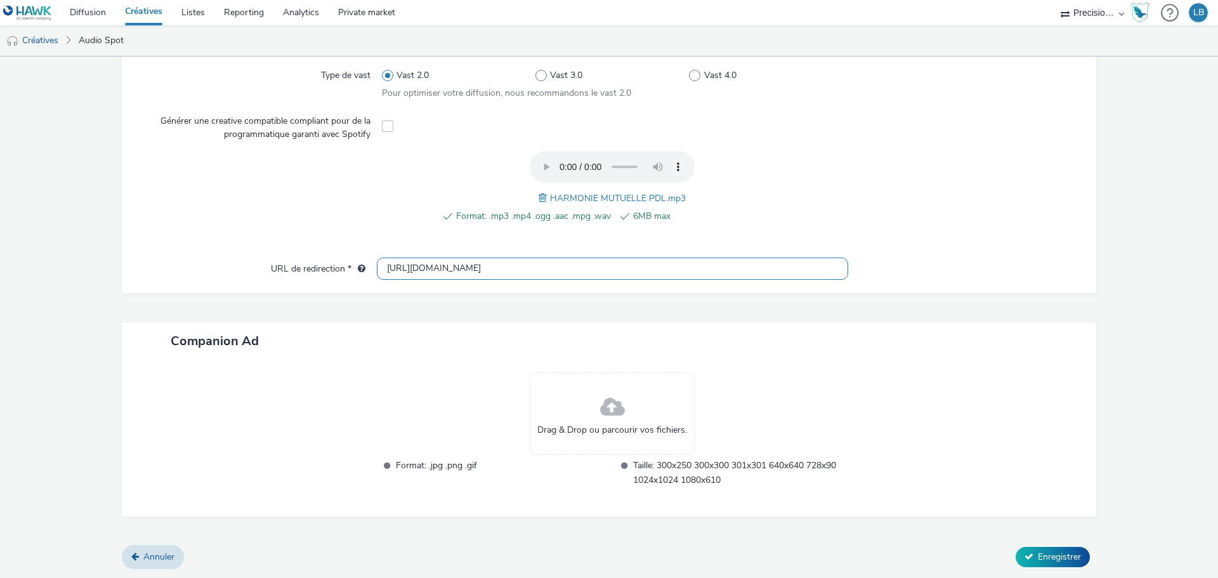
paste input "s://[DOMAIN_NAME][URL]"
type input "[URL][DOMAIN_NAME]"
click at [1030, 256] on div "Type de téléchargement Télécharger un fichier Vast XML Vast Url Type de vast Va…" at bounding box center [608, 138] width 949 height 237
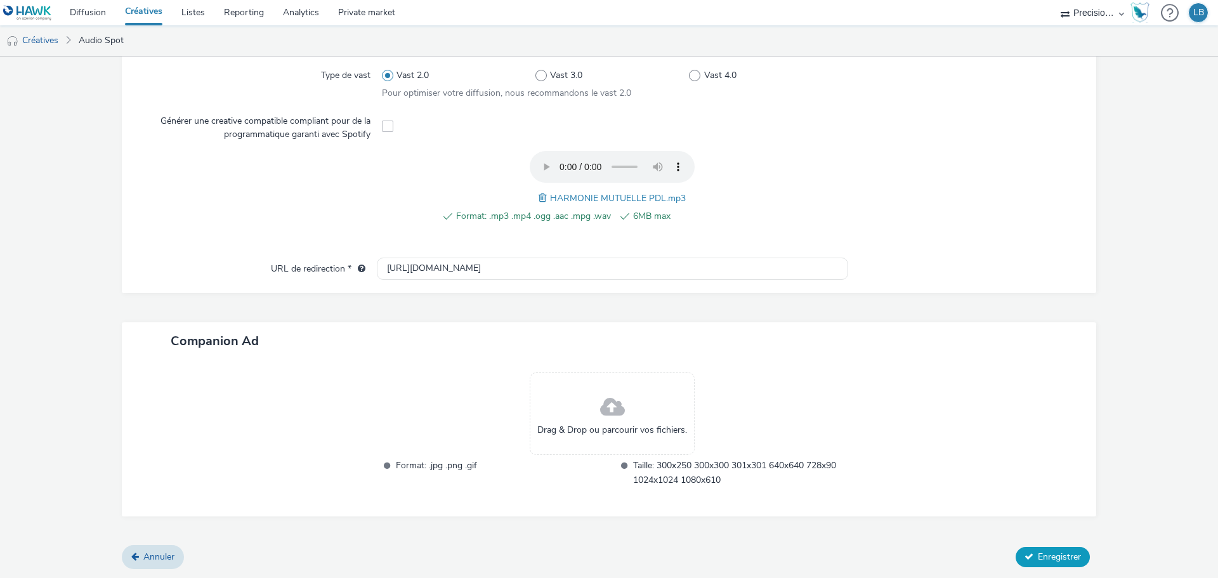
click at [1049, 552] on span "Enregistrer" at bounding box center [1058, 556] width 43 height 12
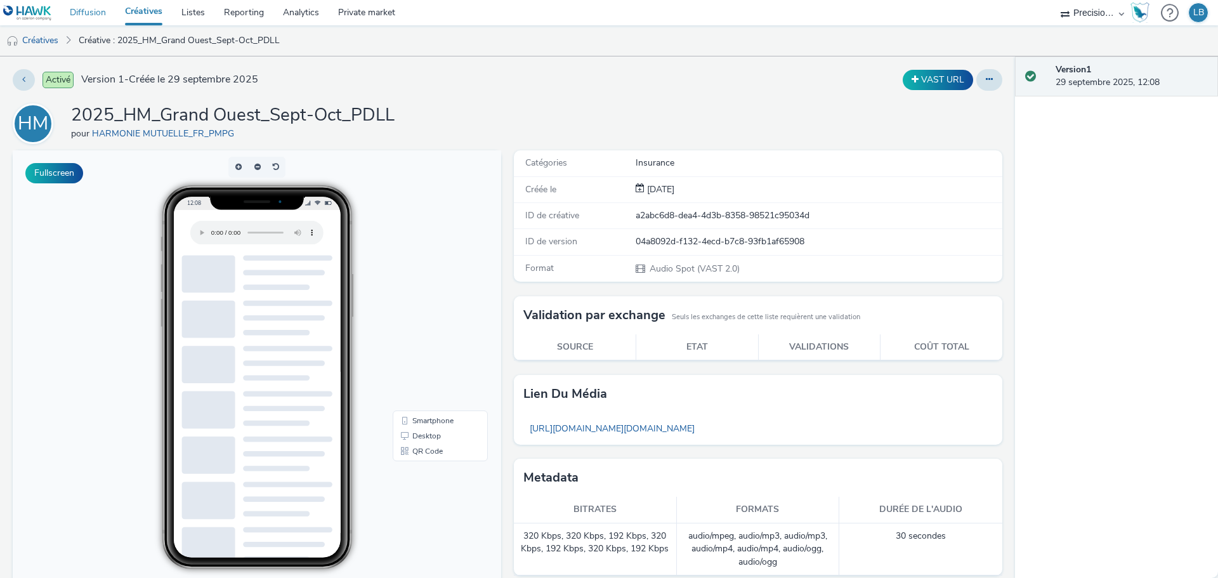
click at [87, 15] on link "Diffusion" at bounding box center [87, 12] width 55 height 25
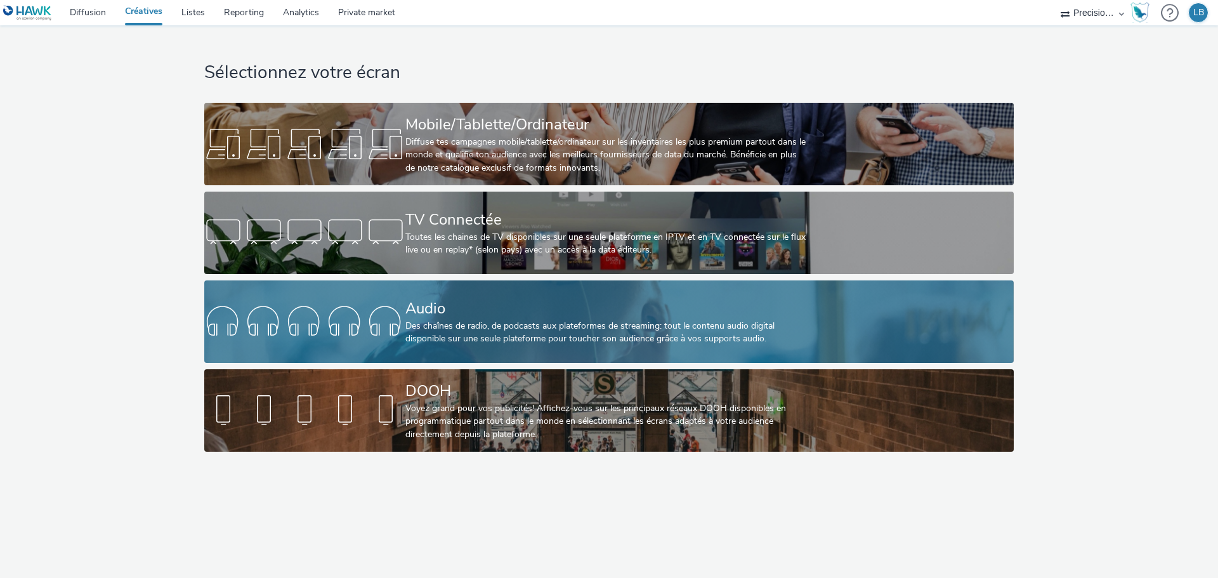
click at [452, 320] on div "Des chaînes de radio, de podcasts aux plateformes de streaming: tout le contenu…" at bounding box center [606, 333] width 402 height 26
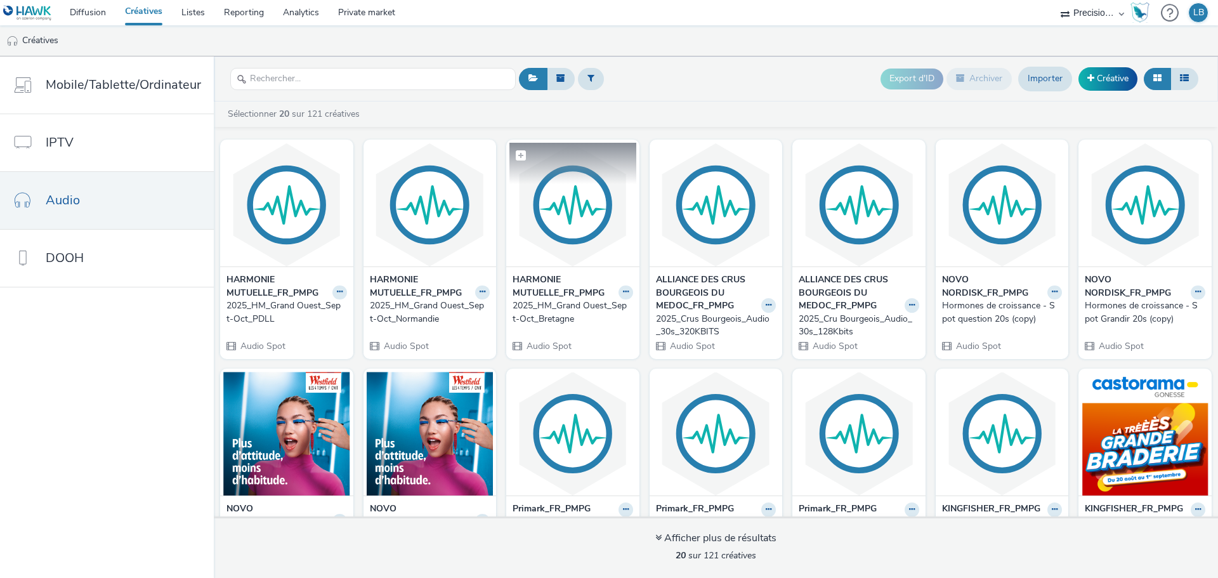
click at [578, 233] on img at bounding box center [572, 205] width 127 height 124
